Goal: Transaction & Acquisition: Obtain resource

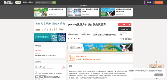
scroll to position [35, 0]
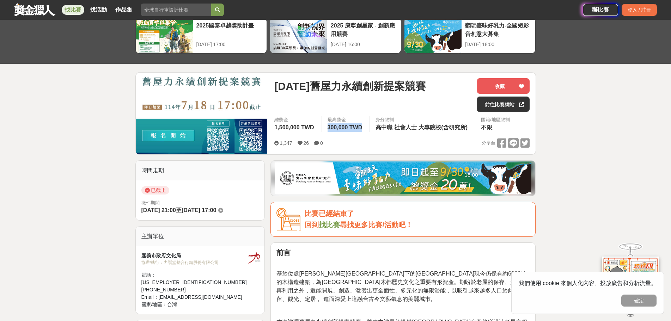
drag, startPoint x: 325, startPoint y: 127, endPoint x: 367, endPoint y: 124, distance: 42.3
click at [367, 124] on div "最高獎金 300,000 TWD" at bounding box center [345, 124] width 48 height 16
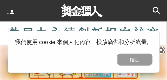
scroll to position [70, 0]
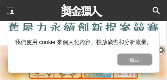
click at [162, 51] on icon at bounding box center [162, 51] width 8 height 8
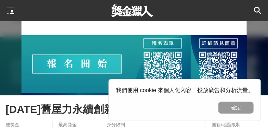
scroll to position [107, 0]
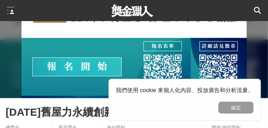
drag, startPoint x: 150, startPoint y: 65, endPoint x: 191, endPoint y: 69, distance: 41.8
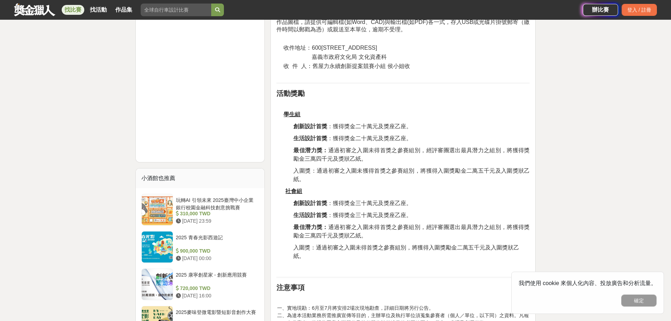
scroll to position [671, 0]
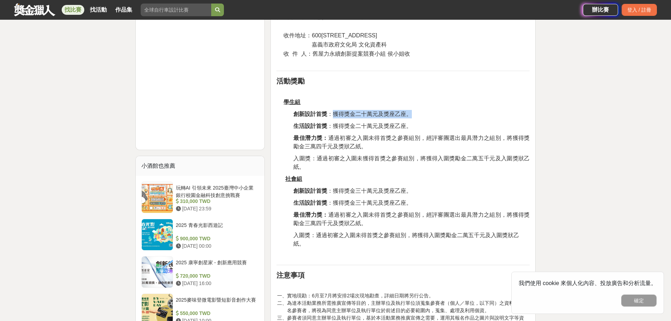
drag, startPoint x: 333, startPoint y: 105, endPoint x: 410, endPoint y: 101, distance: 77.3
click at [410, 101] on div "前言 基於位處阿里山腳下的嘉義市現今仍保有約6000棟的木構造建築，為嘉義市木都歷史文化之重要有形資產。期盼於老屋的保存、活化、再利用之外，還能開展、創造、激…" at bounding box center [402, 153] width 253 height 1080
click at [415, 98] on p "學生組" at bounding box center [406, 102] width 246 height 8
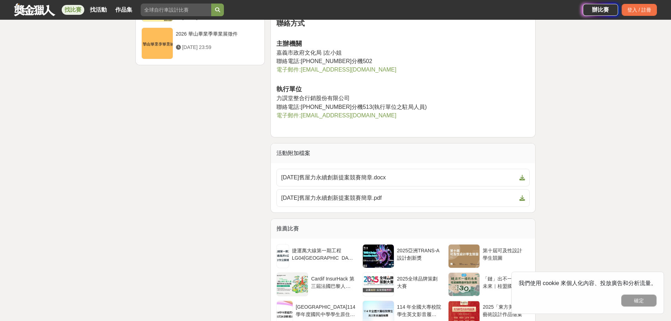
scroll to position [1305, 0]
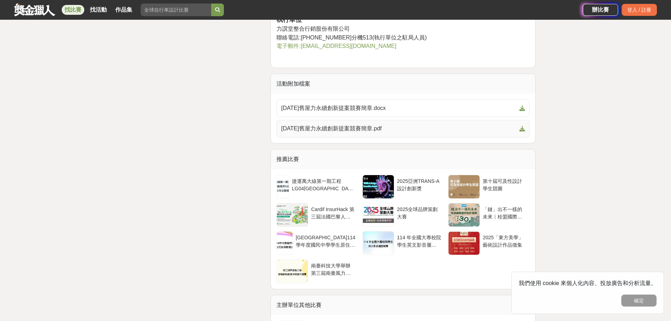
click at [344, 125] on link "114年舊屋力永續創新提案競賽簡章.pdf" at bounding box center [402, 129] width 253 height 18
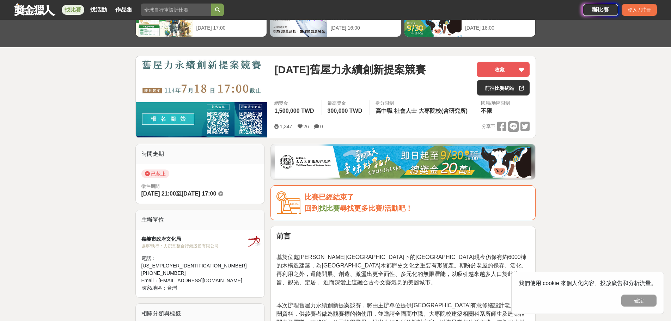
scroll to position [0, 0]
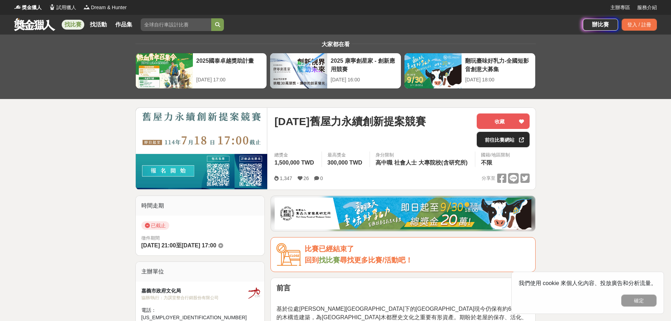
click at [501, 142] on link "前往比賽網站" at bounding box center [502, 140] width 53 height 16
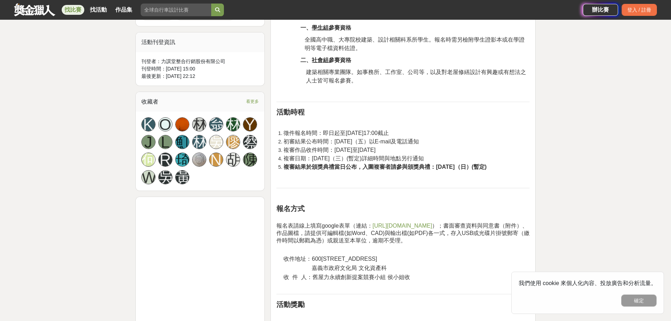
scroll to position [458, 0]
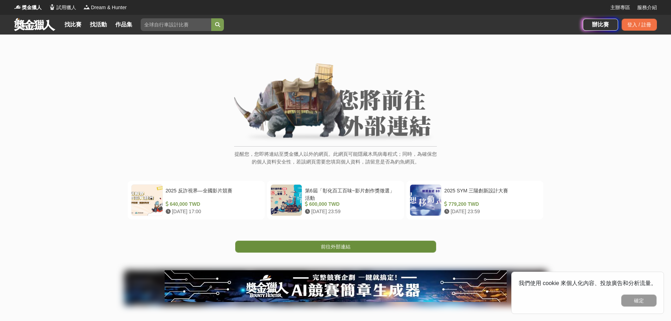
click at [368, 246] on link "前往外部連結" at bounding box center [335, 247] width 201 height 12
